Goal: Find specific page/section: Find specific page/section

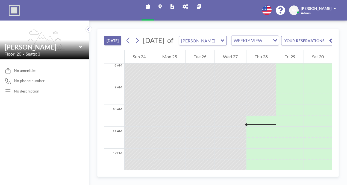
scroll to position [178, 0]
click at [336, 7] on span at bounding box center [335, 9] width 2 height 4
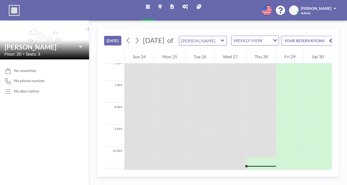
scroll to position [133, 0]
click at [336, 7] on span at bounding box center [335, 9] width 2 height 4
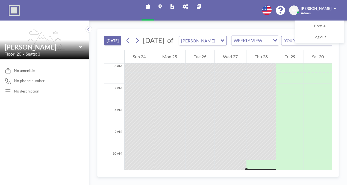
click at [336, 7] on span at bounding box center [335, 9] width 2 height 4
click at [331, 7] on span "[PERSON_NAME]" at bounding box center [316, 8] width 31 height 5
click at [274, 31] on div "[DATE] [DATE] of [PERSON_NAME] WEEKLY VIEW Loading... YOUR RESERVATIONS" at bounding box center [218, 39] width 228 height 21
click at [11, 7] on img at bounding box center [14, 10] width 11 height 11
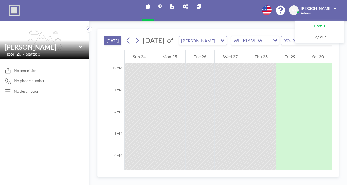
click at [325, 23] on span "Profile" at bounding box center [319, 25] width 11 height 5
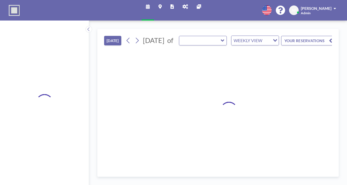
type input "[PERSON_NAME]"
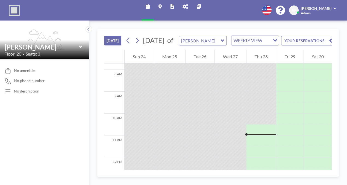
scroll to position [178, 0]
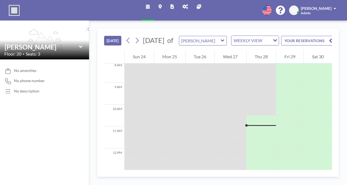
click at [187, 3] on link "Admin panel" at bounding box center [185, 10] width 14 height 20
